Goal: Task Accomplishment & Management: Manage account settings

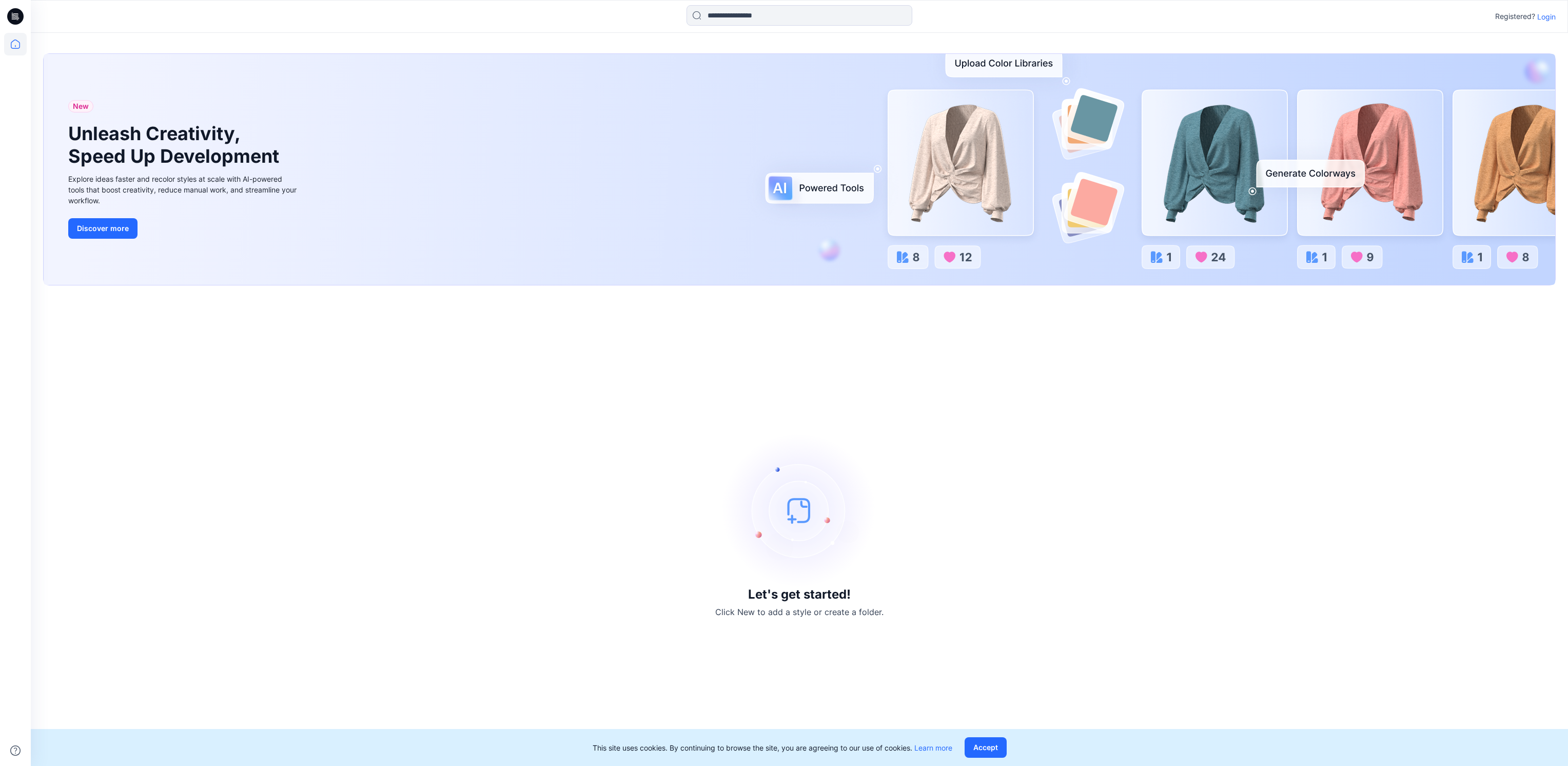
click at [803, 593] on h3 "Let's get started!" at bounding box center [799, 594] width 103 height 14
click at [793, 510] on img at bounding box center [799, 510] width 154 height 154
click at [496, 367] on div "Let's get started! Click New to add a style or create a folder." at bounding box center [799, 526] width 1513 height 456
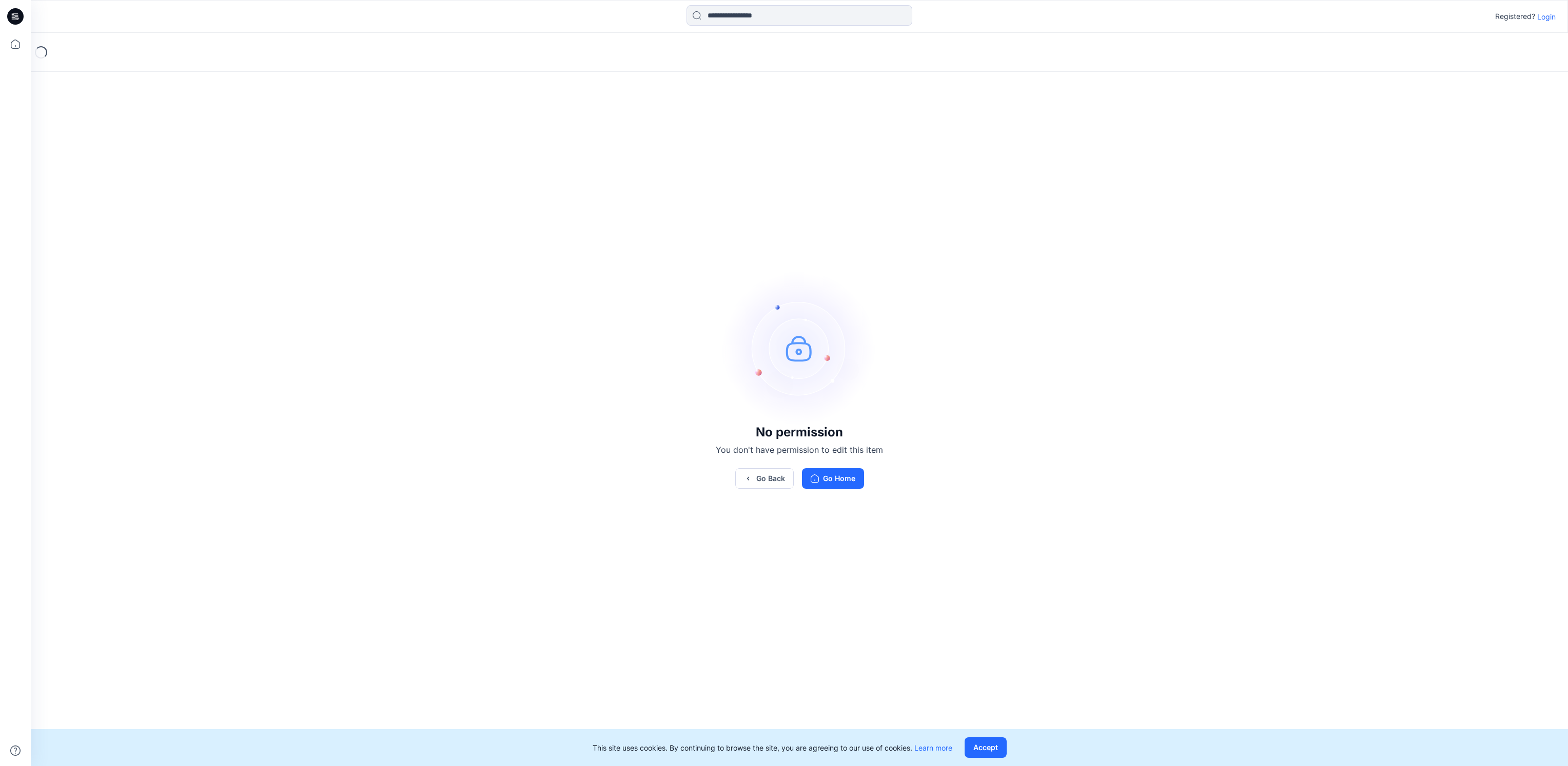
drag, startPoint x: 771, startPoint y: 558, endPoint x: 630, endPoint y: 462, distance: 170.6
click at [635, 463] on div "No permission You don't have permission to edit this item Go Back Go Home" at bounding box center [799, 379] width 1538 height 694
click at [509, 369] on div "No permission You don't have permission to edit this item Go Back Go Home" at bounding box center [799, 379] width 1538 height 694
click at [1053, 593] on div "No permission You don't have permission to edit this item Go Back Go Home" at bounding box center [799, 379] width 1538 height 694
click at [1051, 573] on div "No permission You don't have permission to edit this item Go Back Go Home" at bounding box center [799, 379] width 1538 height 694
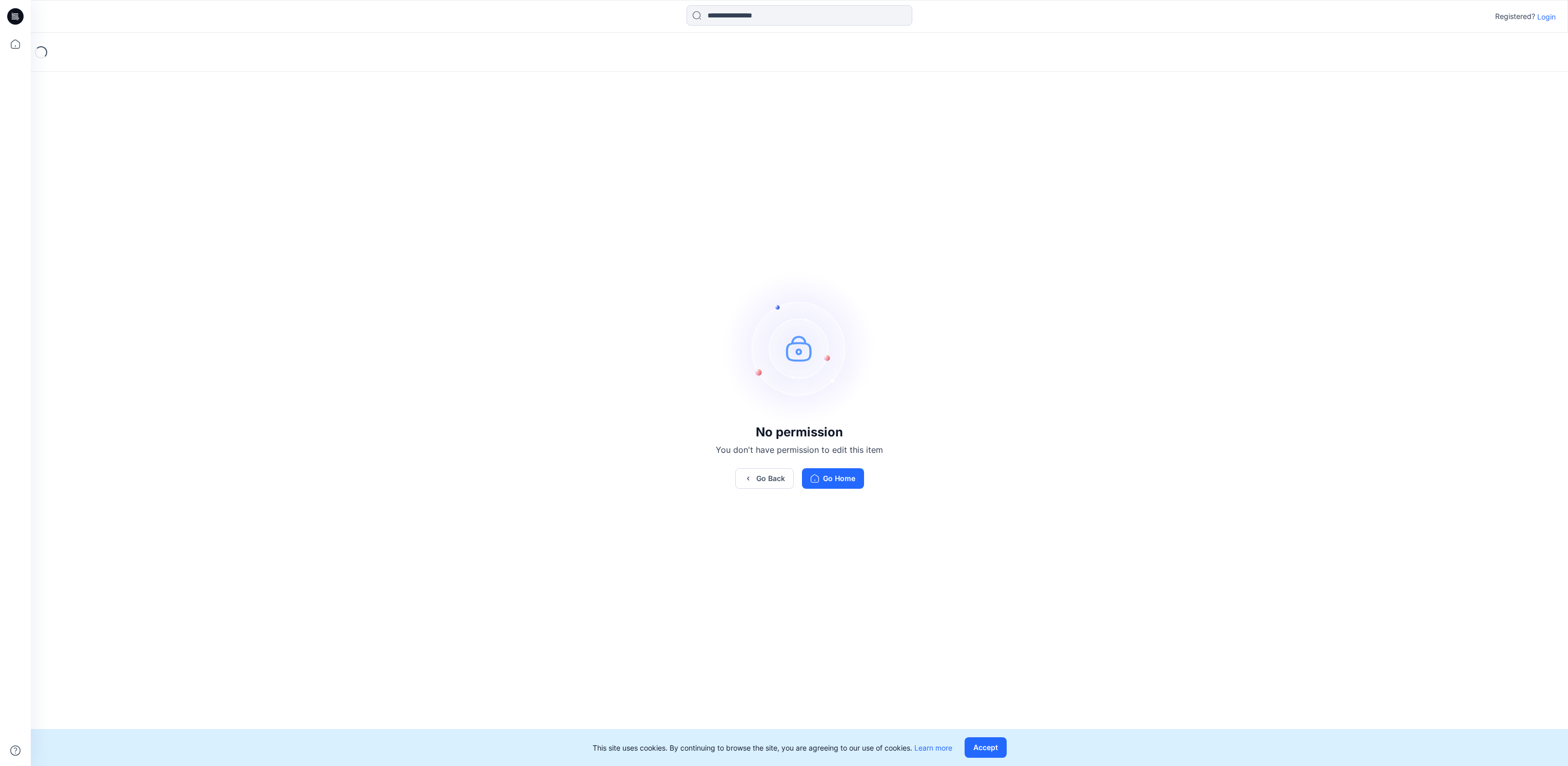
click at [1018, 506] on div "No permission You don't have permission to edit this item Go Back Go Home" at bounding box center [799, 379] width 1538 height 694
click at [971, 748] on button "Accept" at bounding box center [985, 747] width 42 height 21
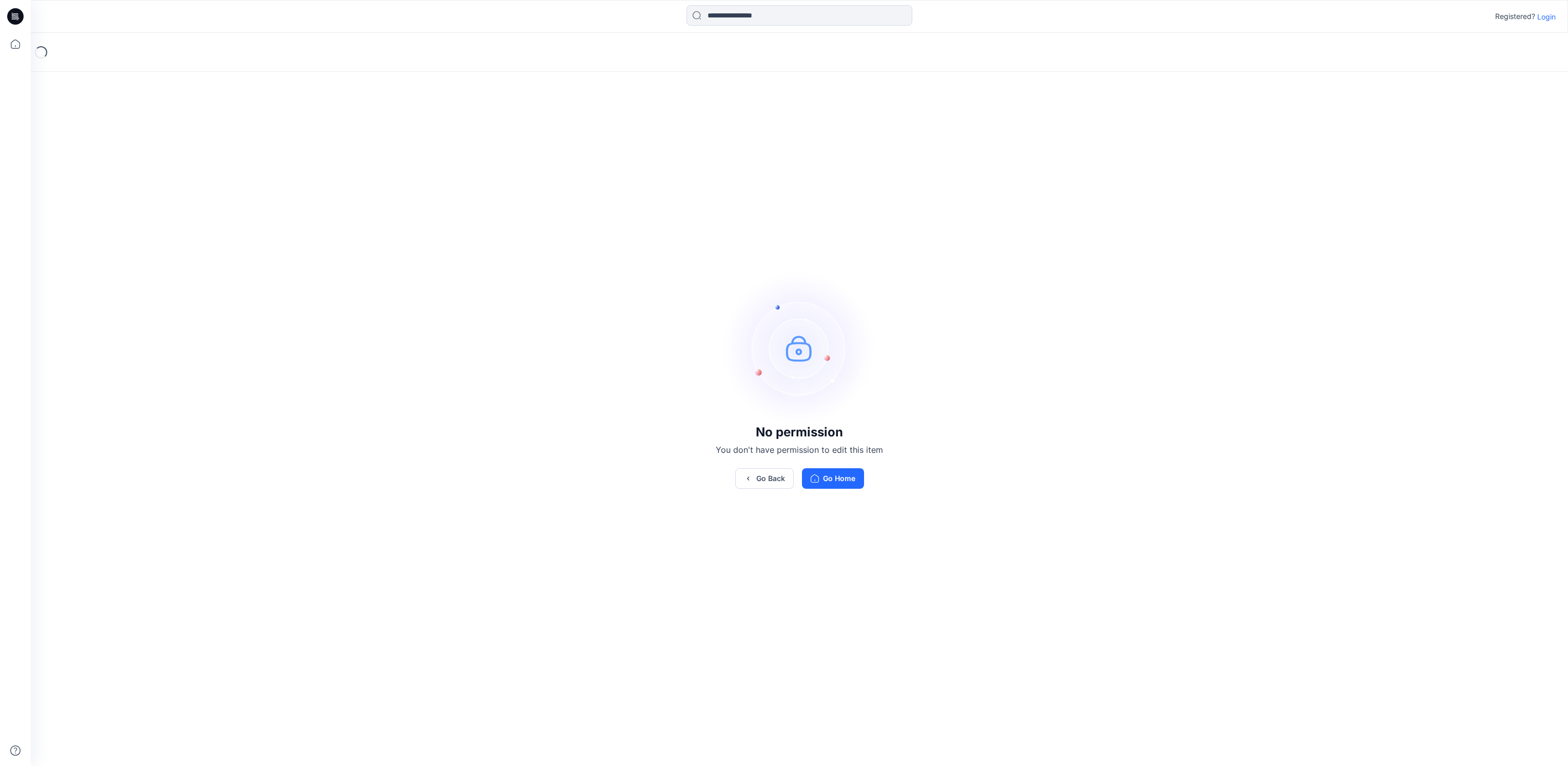
click at [825, 620] on div "No permission You don't have permission to edit this item Go Back Go Home" at bounding box center [799, 379] width 1538 height 694
drag, startPoint x: 925, startPoint y: 528, endPoint x: 924, endPoint y: 450, distance: 78.0
click at [583, 509] on div "No permission You don't have permission to edit this item Go Back Go Home" at bounding box center [799, 379] width 1538 height 694
click at [821, 483] on button "Go Home" at bounding box center [833, 478] width 62 height 21
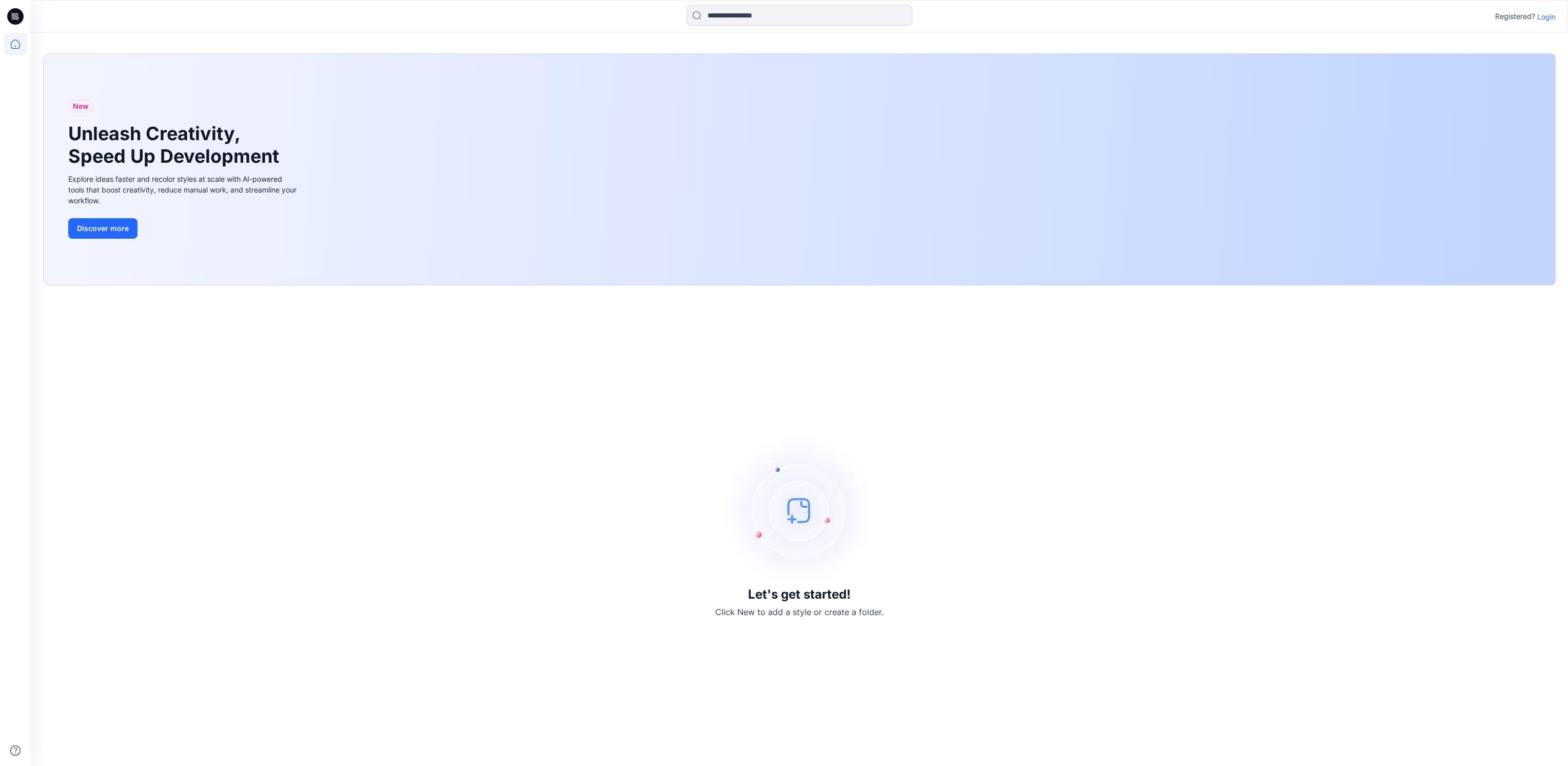
click at [1547, 15] on p "Login" at bounding box center [1547, 16] width 18 height 11
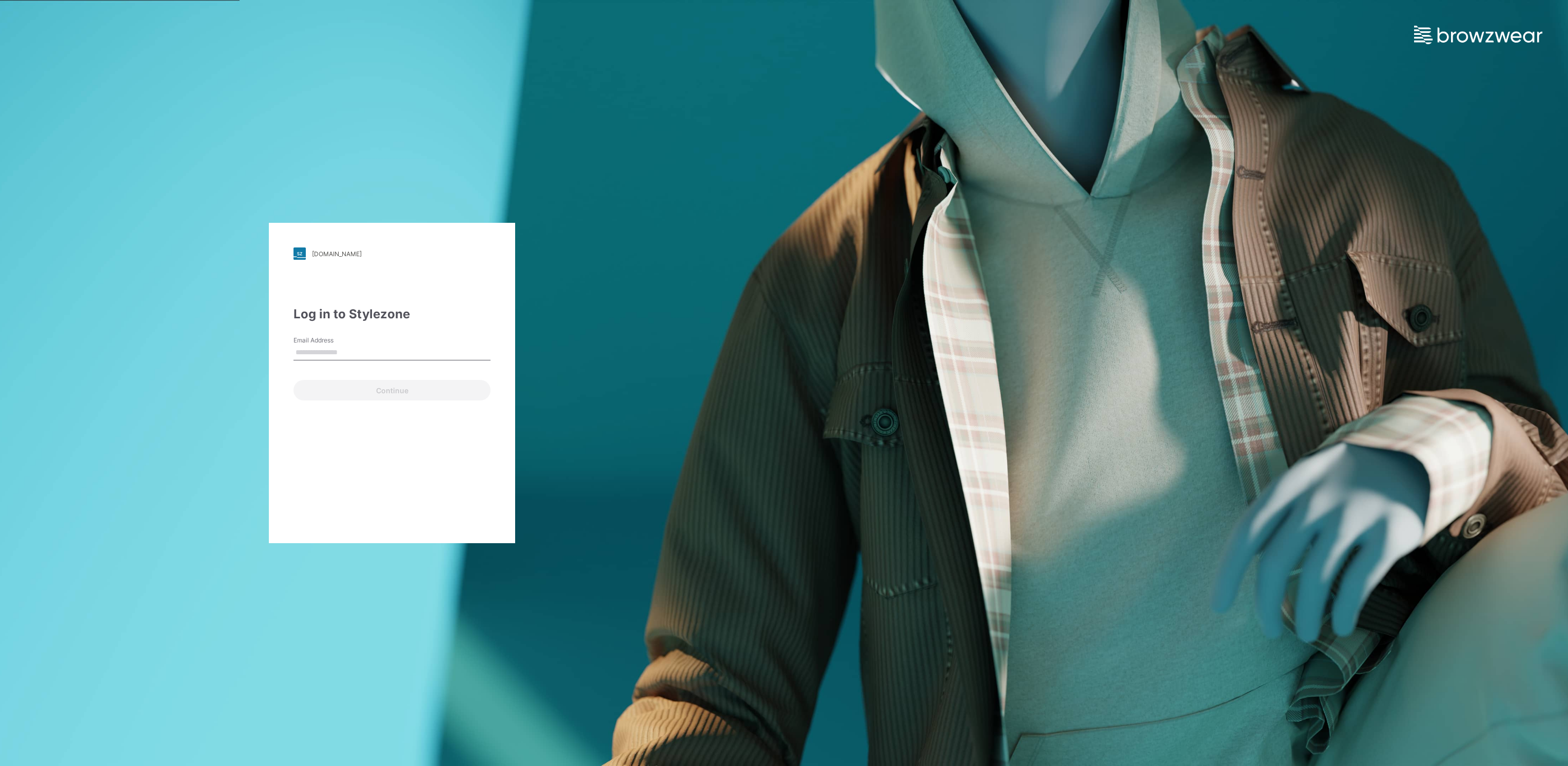
click at [419, 355] on input "Email Address" at bounding box center [392, 353] width 197 height 16
type input "**********"
click at [369, 394] on button "Continue" at bounding box center [392, 389] width 197 height 21
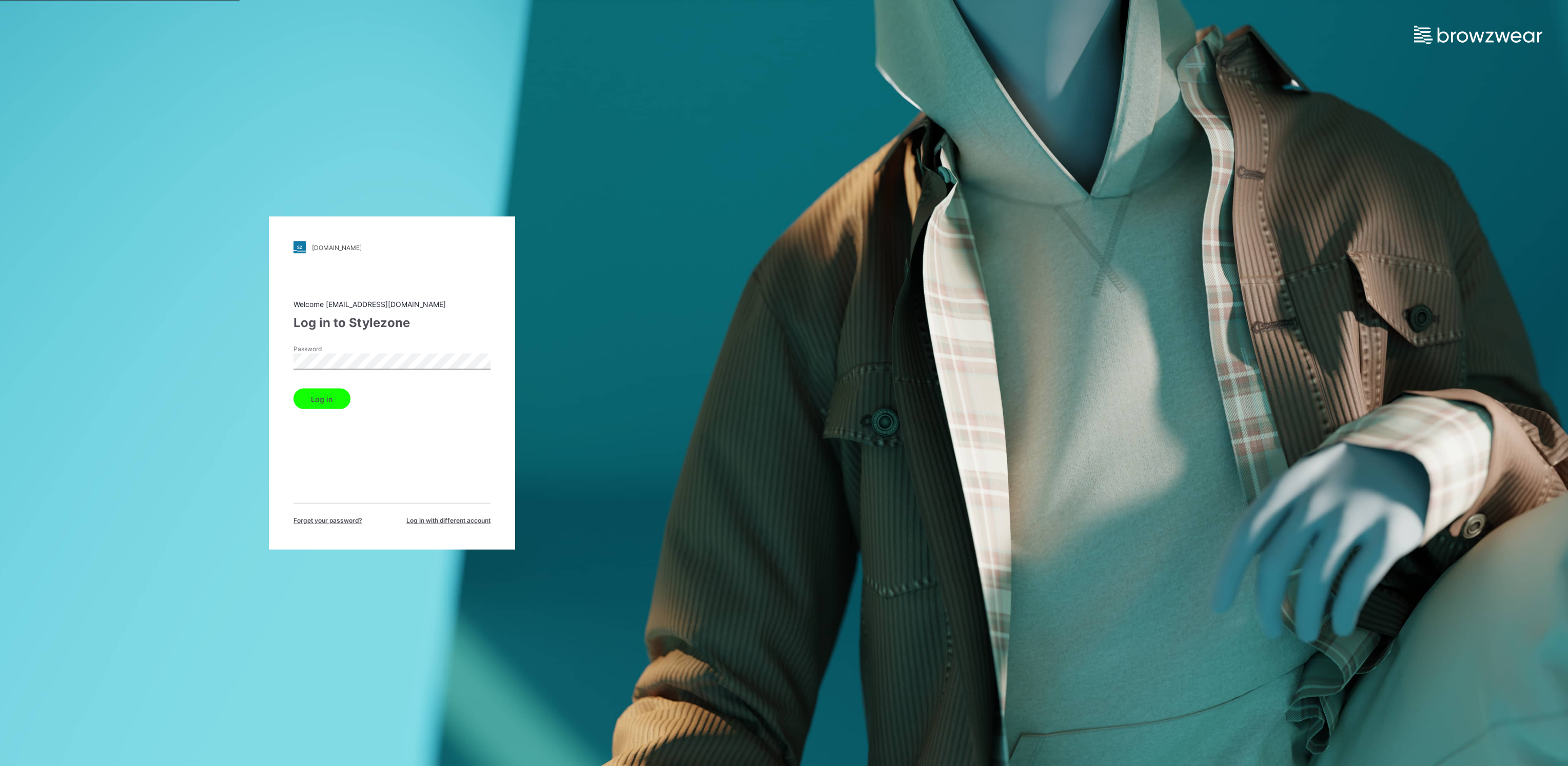
click at [294, 389] on button "Log in" at bounding box center [322, 399] width 57 height 21
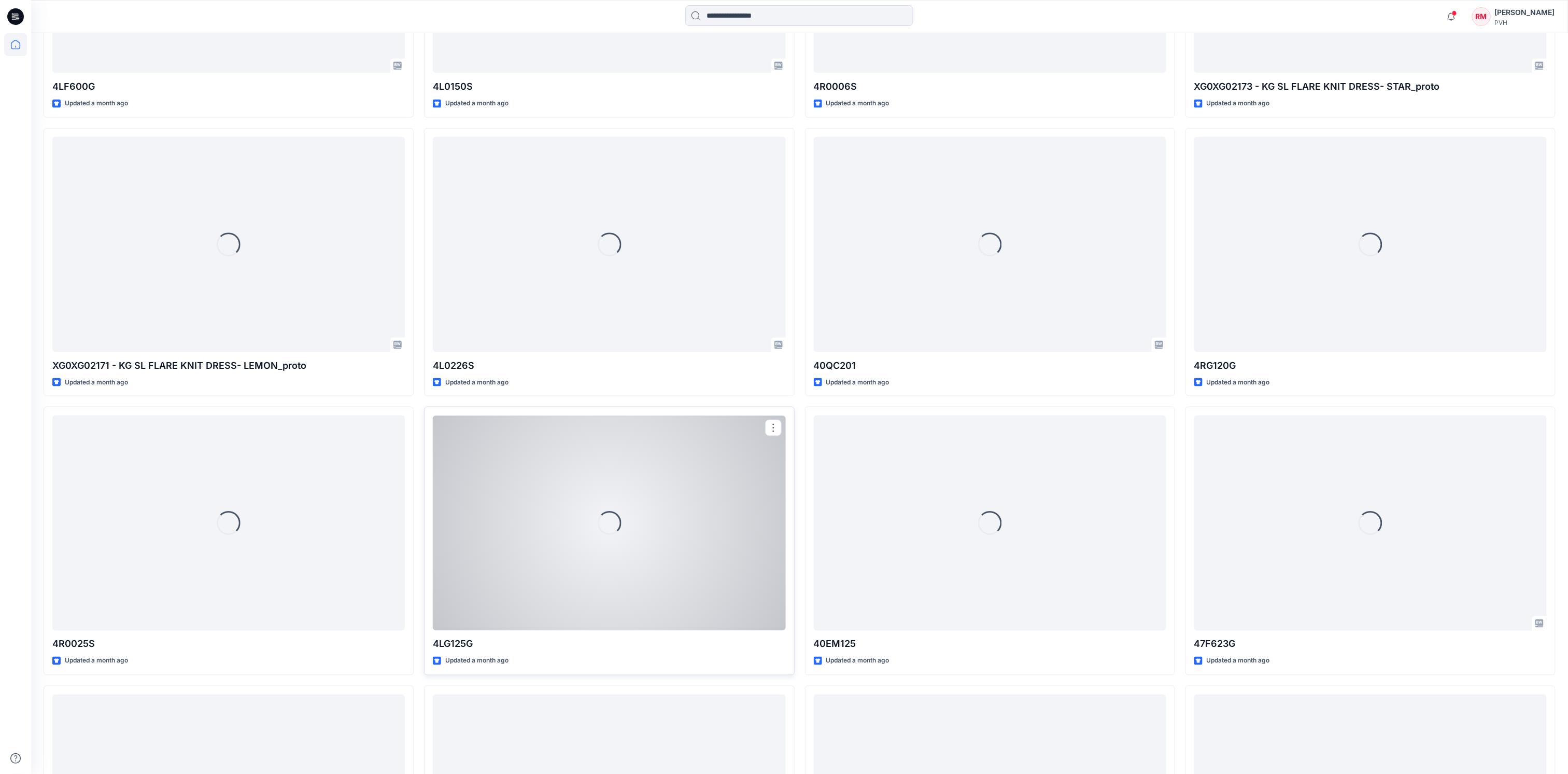
scroll to position [11344, 0]
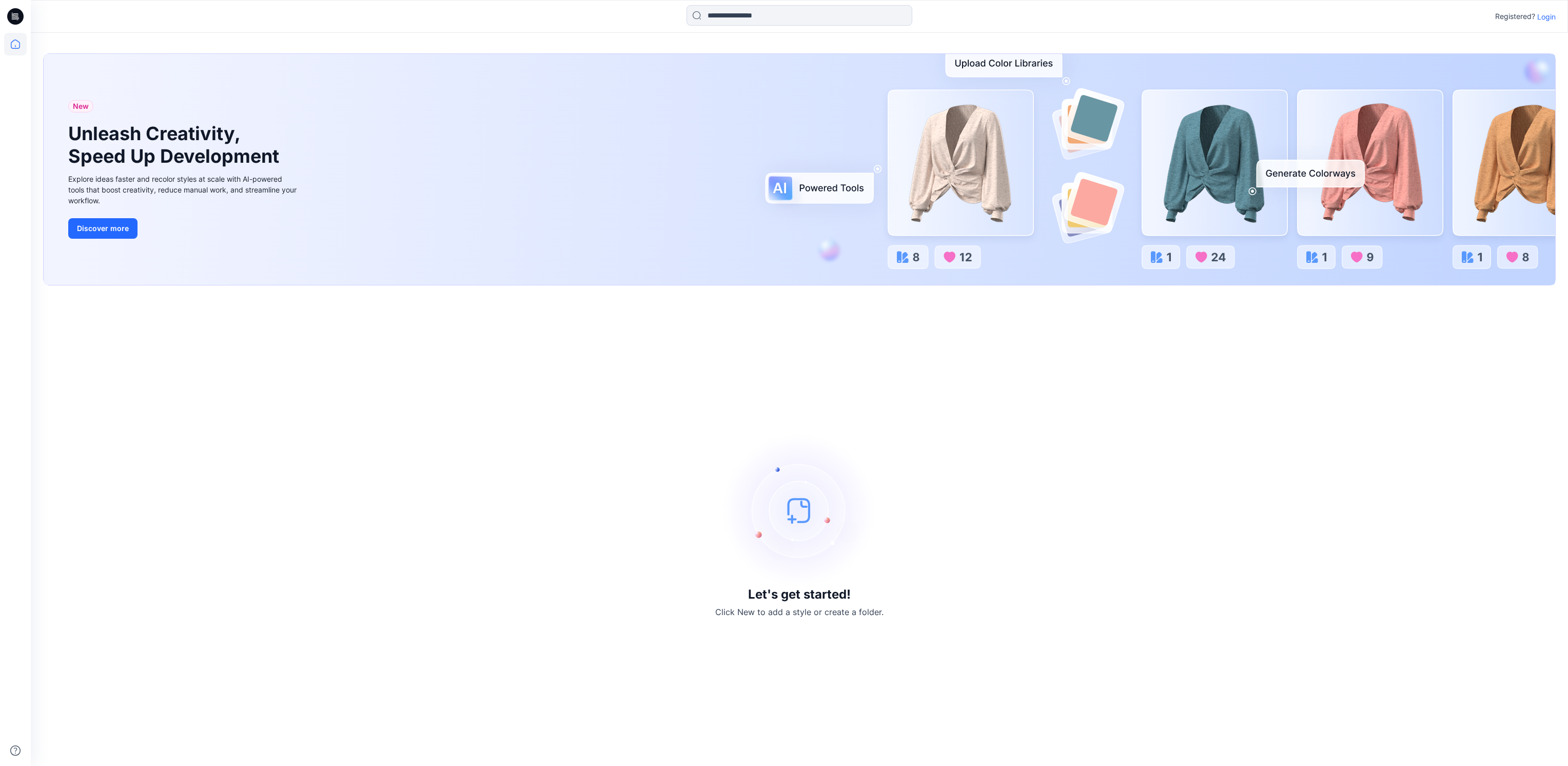
click at [1006, 457] on div "Let's get started! Click New to add a style or create a folder." at bounding box center [799, 526] width 1513 height 456
click at [999, 451] on div "Let's get started! Click New to add a style or create a folder." at bounding box center [799, 526] width 1513 height 456
click at [996, 450] on div "Let's get started! Click New to add a style or create a folder." at bounding box center [799, 526] width 1513 height 456
click at [1251, 610] on div "Let's get started! Click New to add a style or create a folder." at bounding box center [799, 526] width 1513 height 456
drag, startPoint x: 457, startPoint y: 540, endPoint x: 431, endPoint y: 540, distance: 26.0
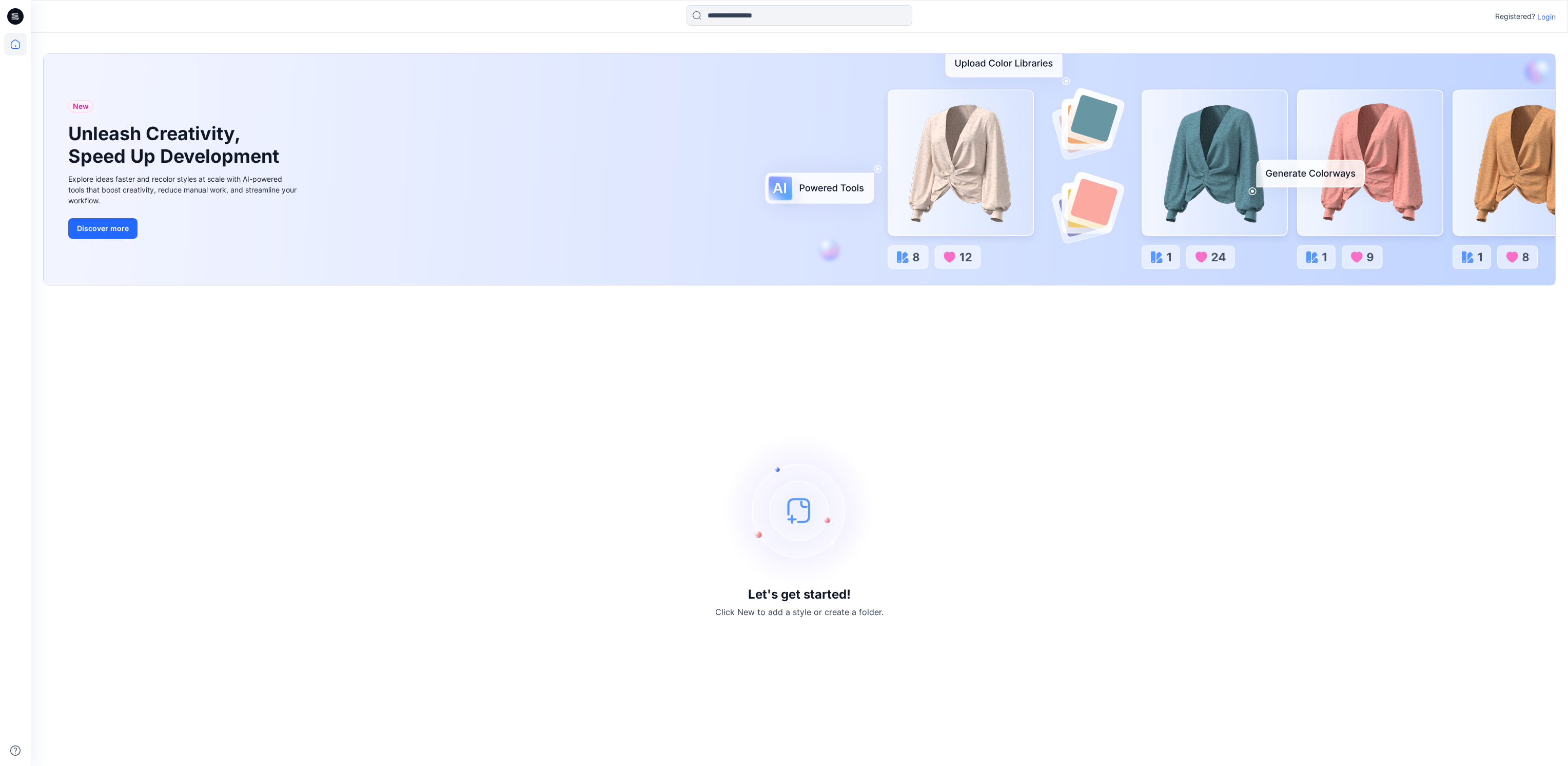
click at [457, 540] on div "Let's get started! Click New to add a style or create a folder." at bounding box center [799, 526] width 1513 height 456
drag, startPoint x: 182, startPoint y: 631, endPoint x: 156, endPoint y: 671, distance: 47.7
click at [183, 632] on div "Let's get started! Click New to add a style or create a folder." at bounding box center [799, 526] width 1513 height 456
click at [780, 709] on div "Let's get started! Click New to add a style or create a folder." at bounding box center [799, 526] width 1513 height 456
click at [669, 709] on div "Let's get started! Click New to add a style or create a folder." at bounding box center [799, 526] width 1513 height 456
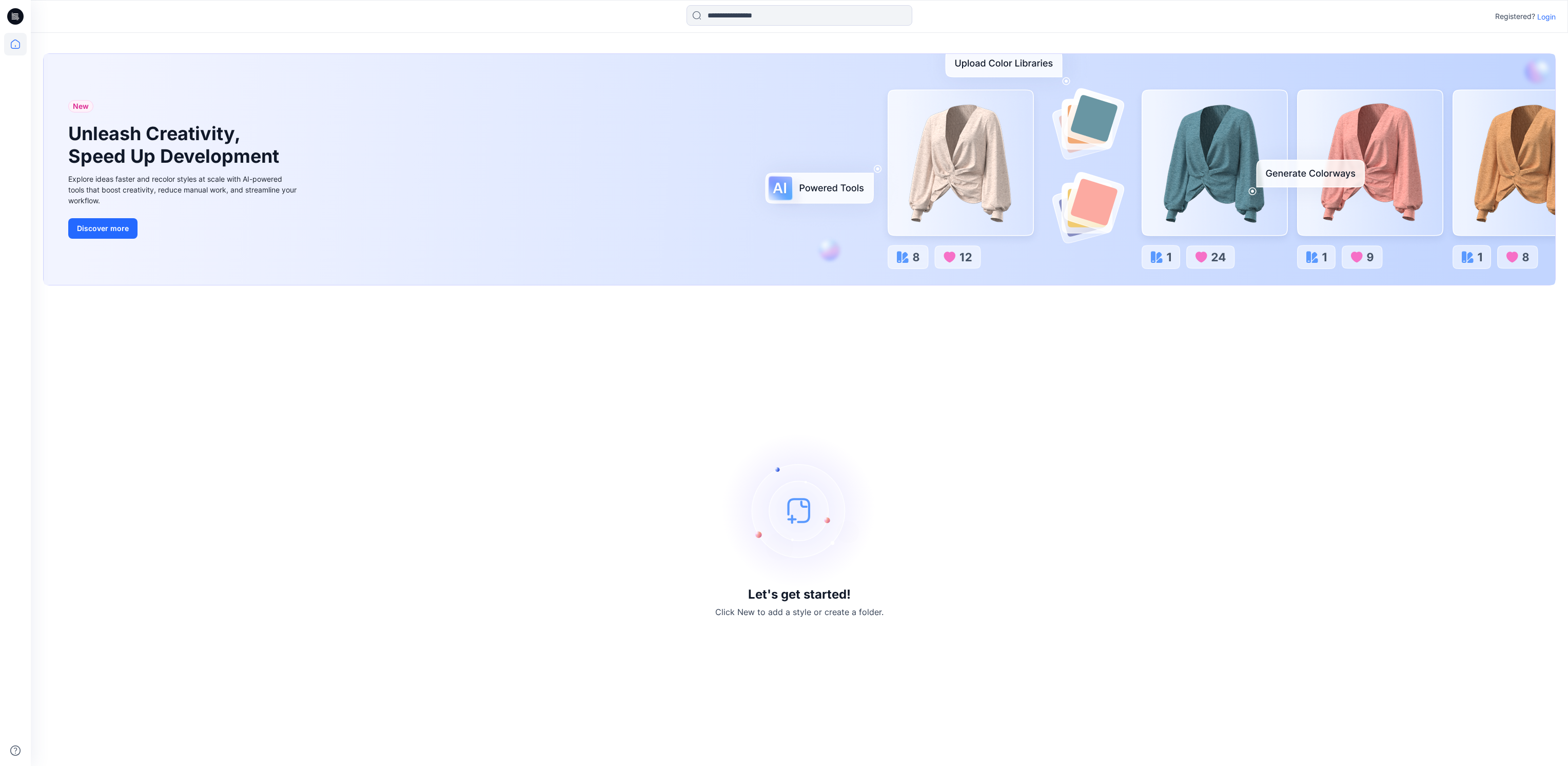
click at [490, 634] on div "Let's get started! Click New to add a style or create a folder." at bounding box center [799, 526] width 1513 height 456
click at [799, 719] on div "Let's get started! Click New to add a style or create a folder." at bounding box center [799, 526] width 1513 height 456
